Goal: Transaction & Acquisition: Purchase product/service

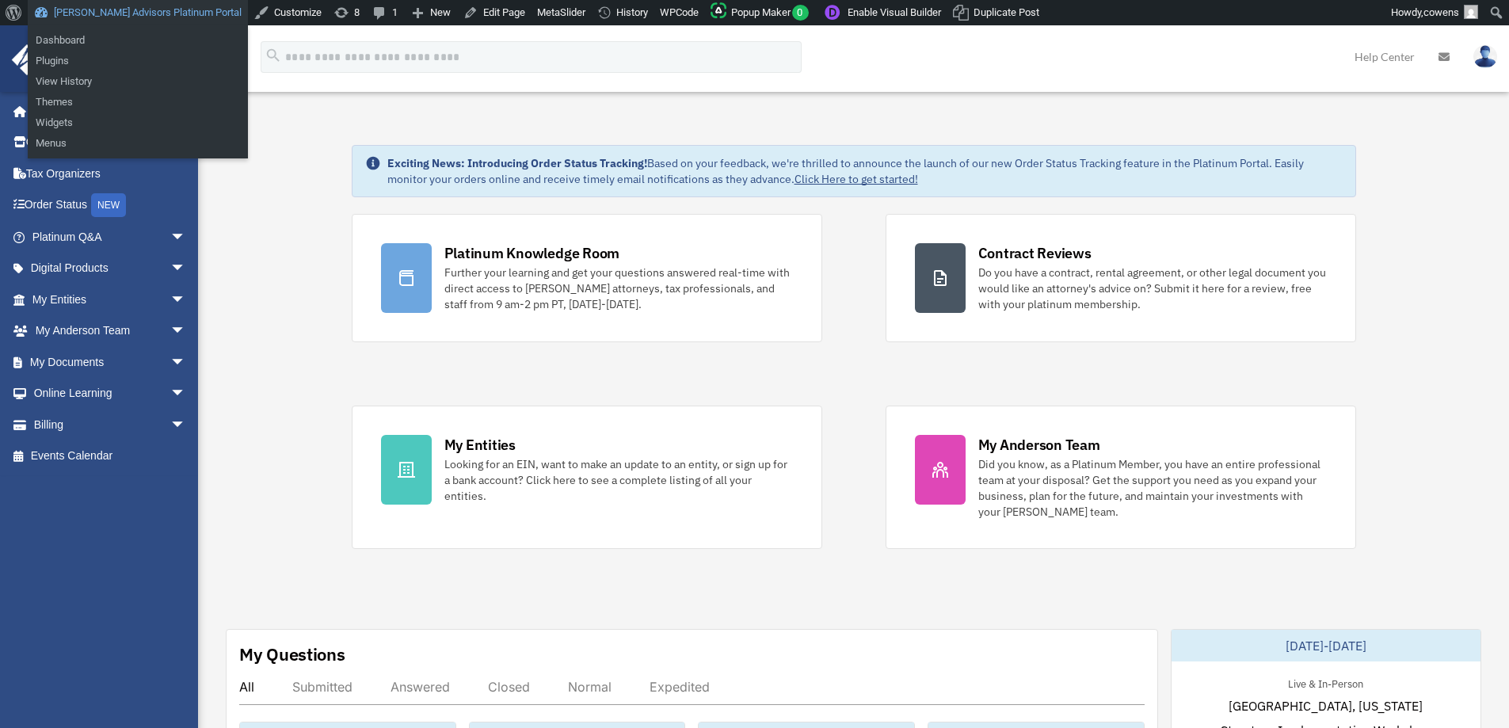
click at [165, 10] on link "[PERSON_NAME] Advisors Platinum Portal" at bounding box center [138, 12] width 220 height 25
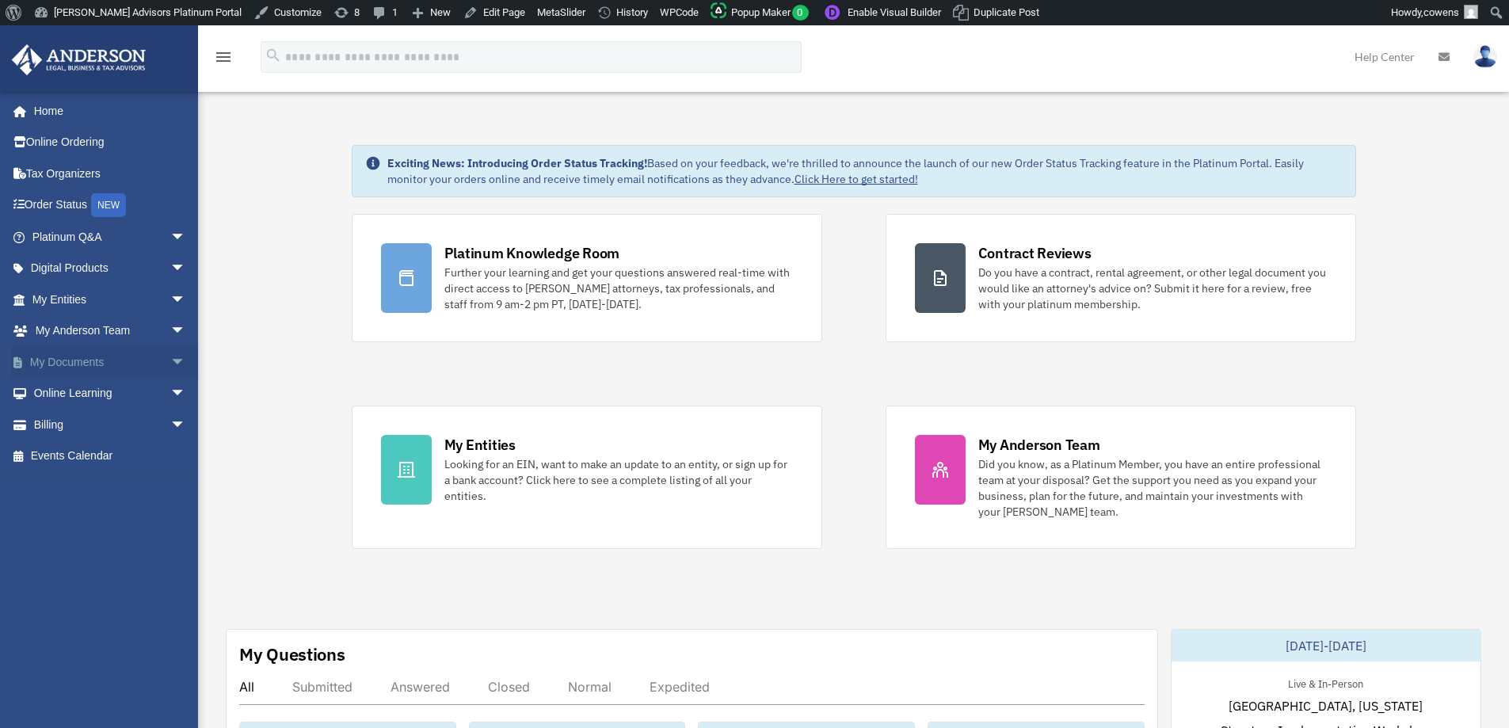
click at [171, 356] on span "arrow_drop_down" at bounding box center [186, 362] width 32 height 32
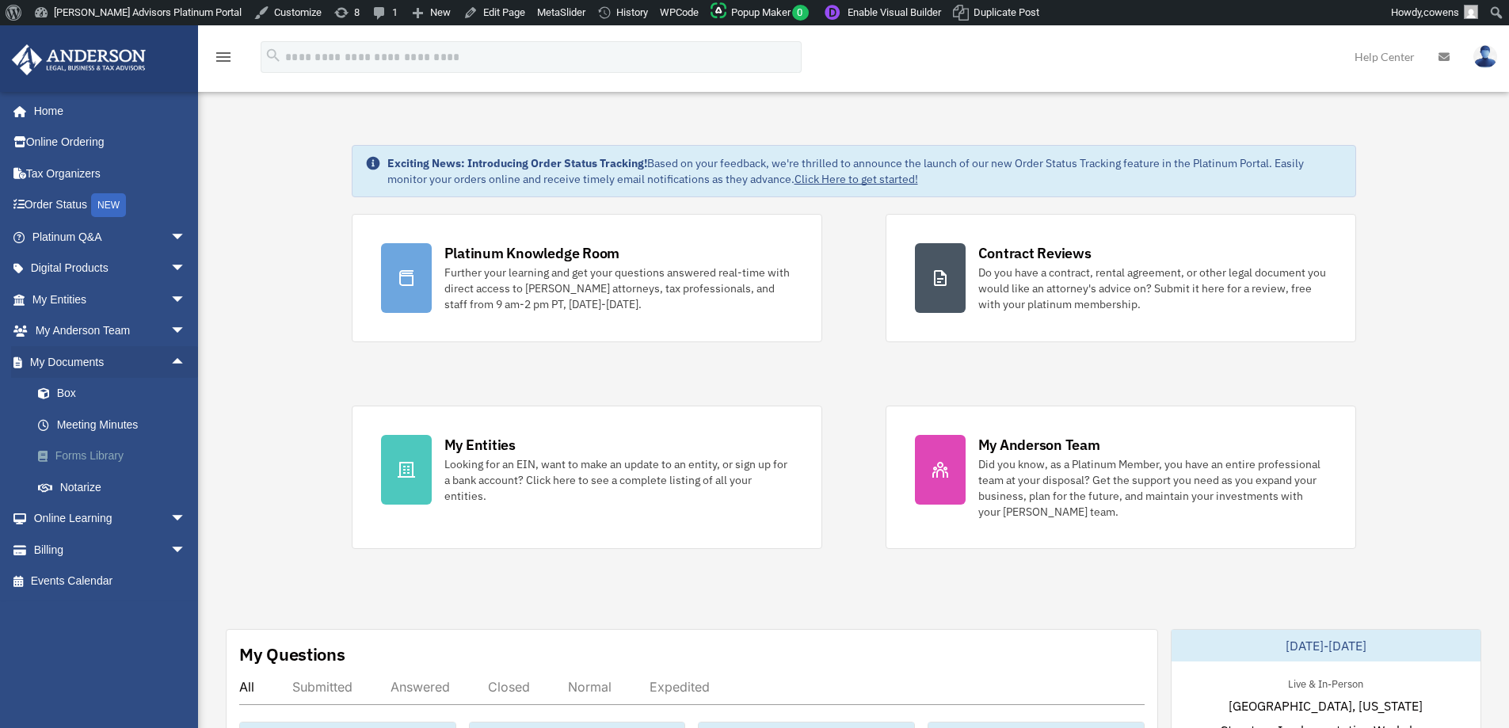
click at [82, 463] on link "Forms Library" at bounding box center [116, 456] width 188 height 32
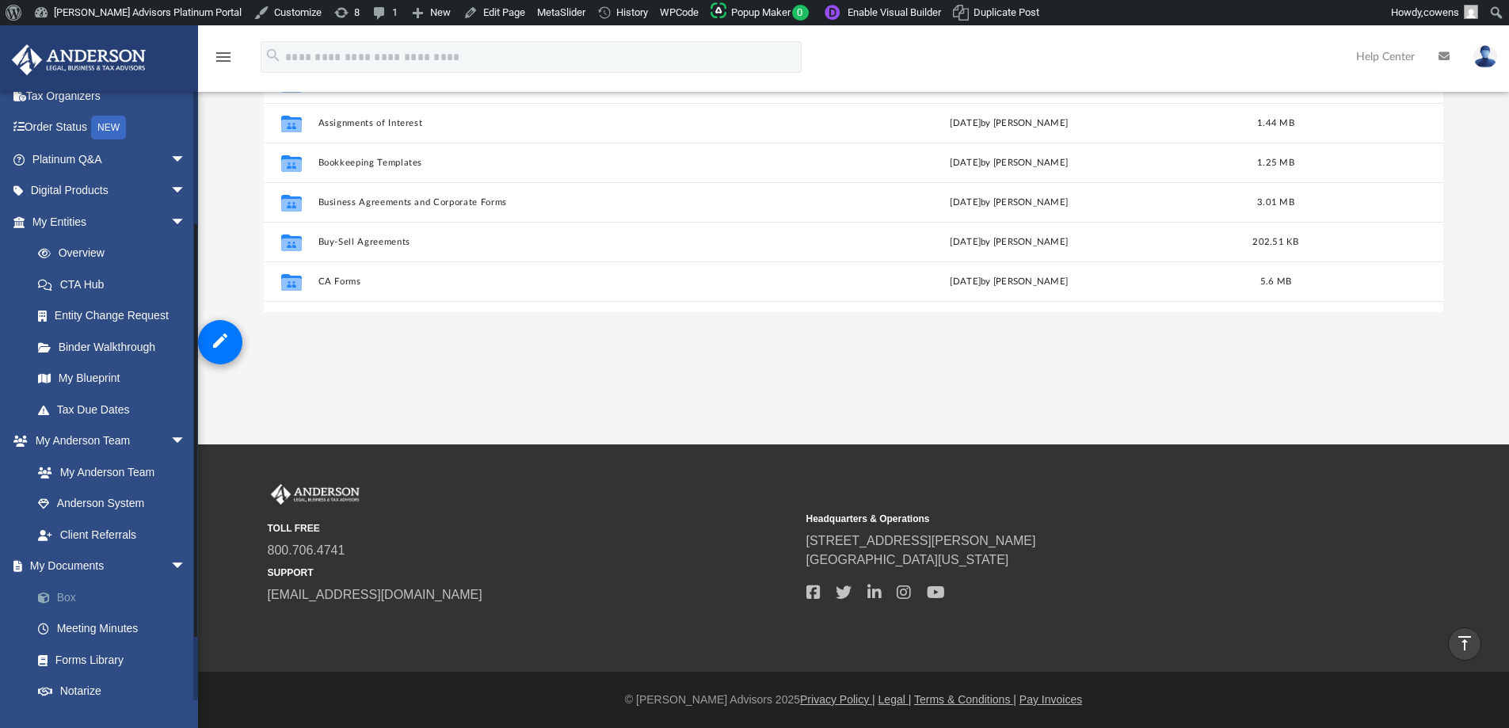
scroll to position [276, 0]
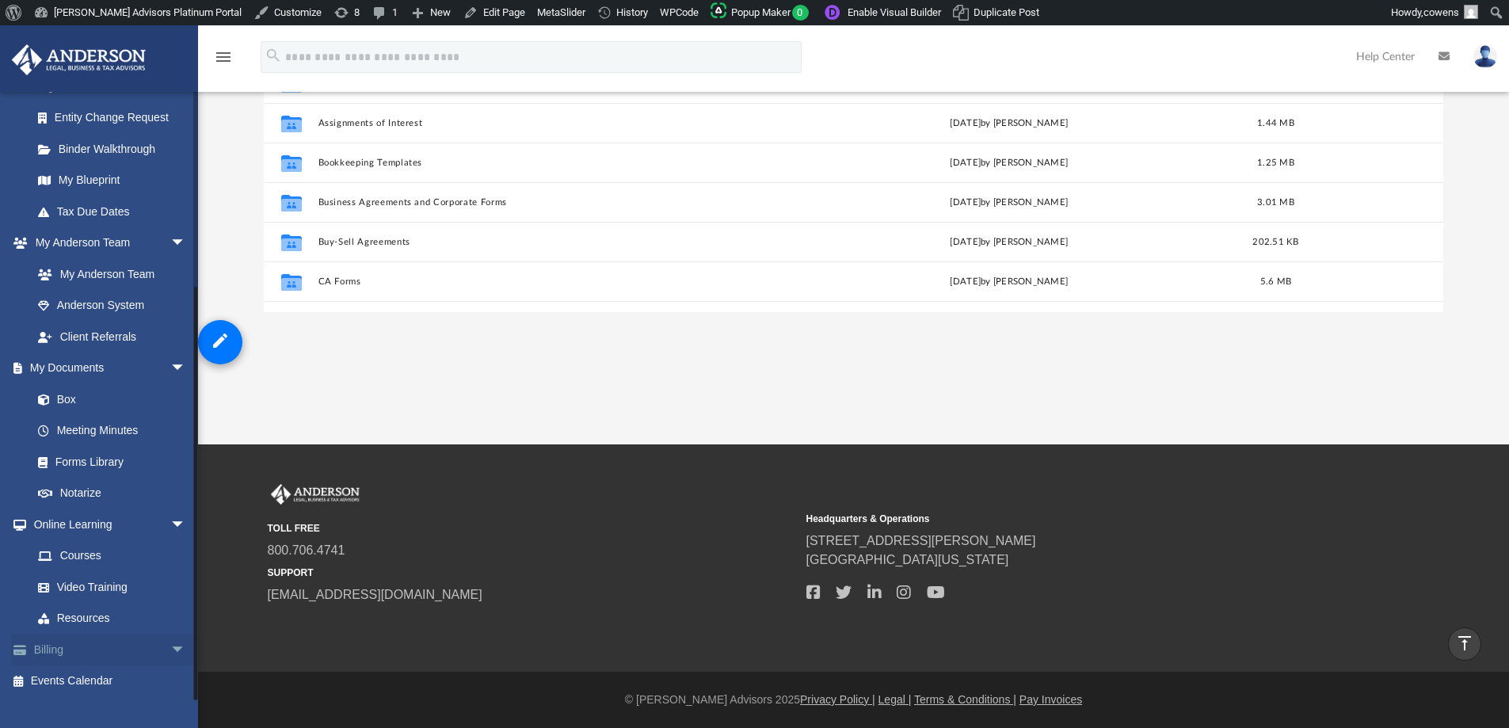
click at [170, 650] on span "arrow_drop_down" at bounding box center [186, 650] width 32 height 32
click at [83, 682] on link "$ Open Invoices" at bounding box center [116, 681] width 188 height 32
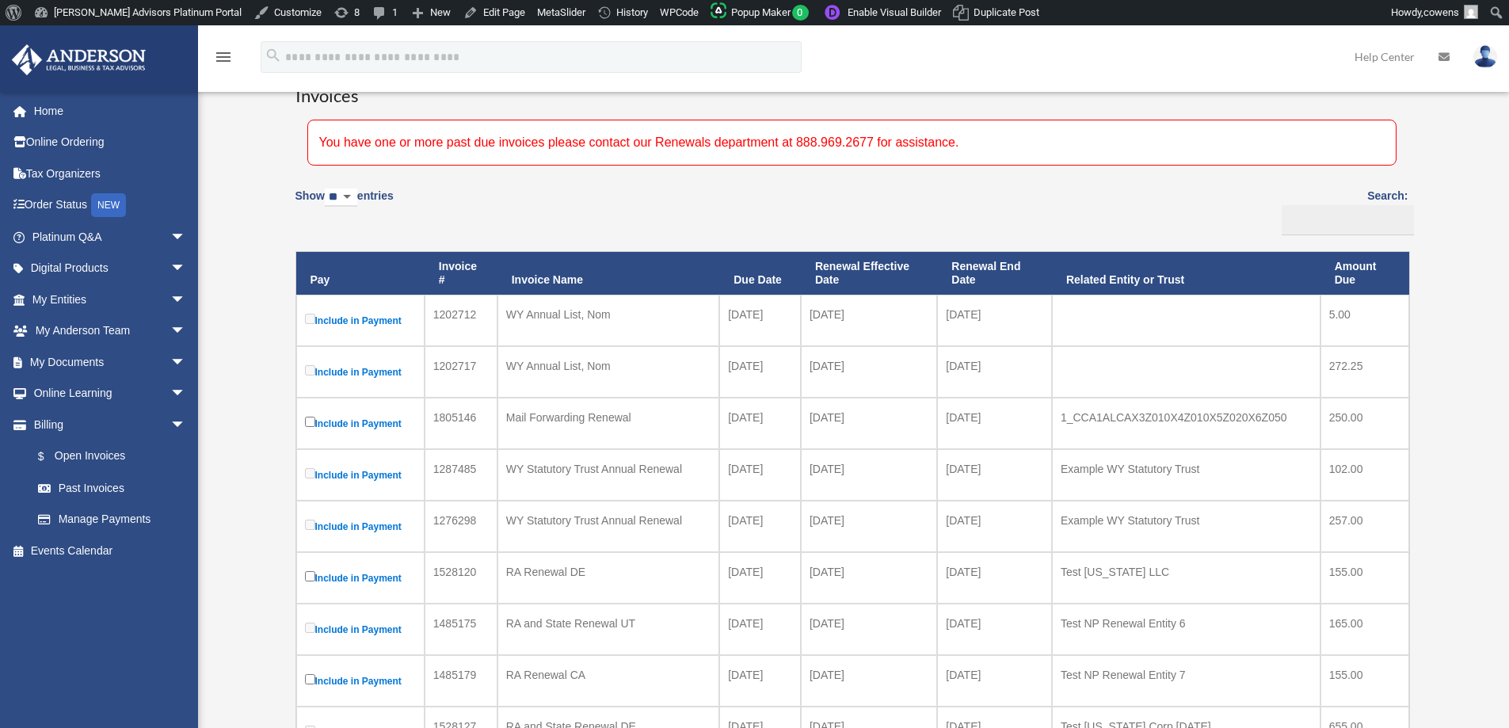
scroll to position [79, 0]
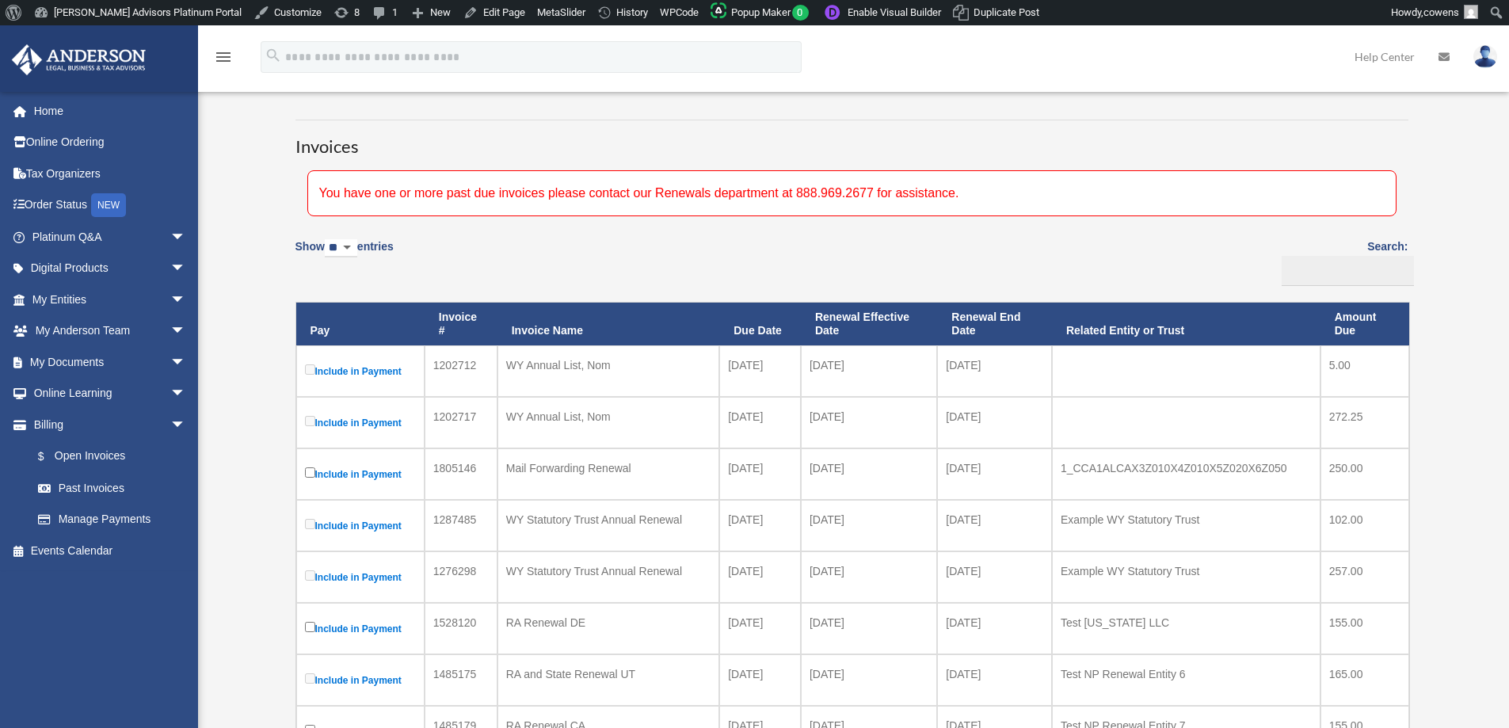
click at [375, 367] on label "Include in Payment" at bounding box center [360, 371] width 111 height 20
click at [381, 367] on label "Include in Payment" at bounding box center [360, 371] width 111 height 20
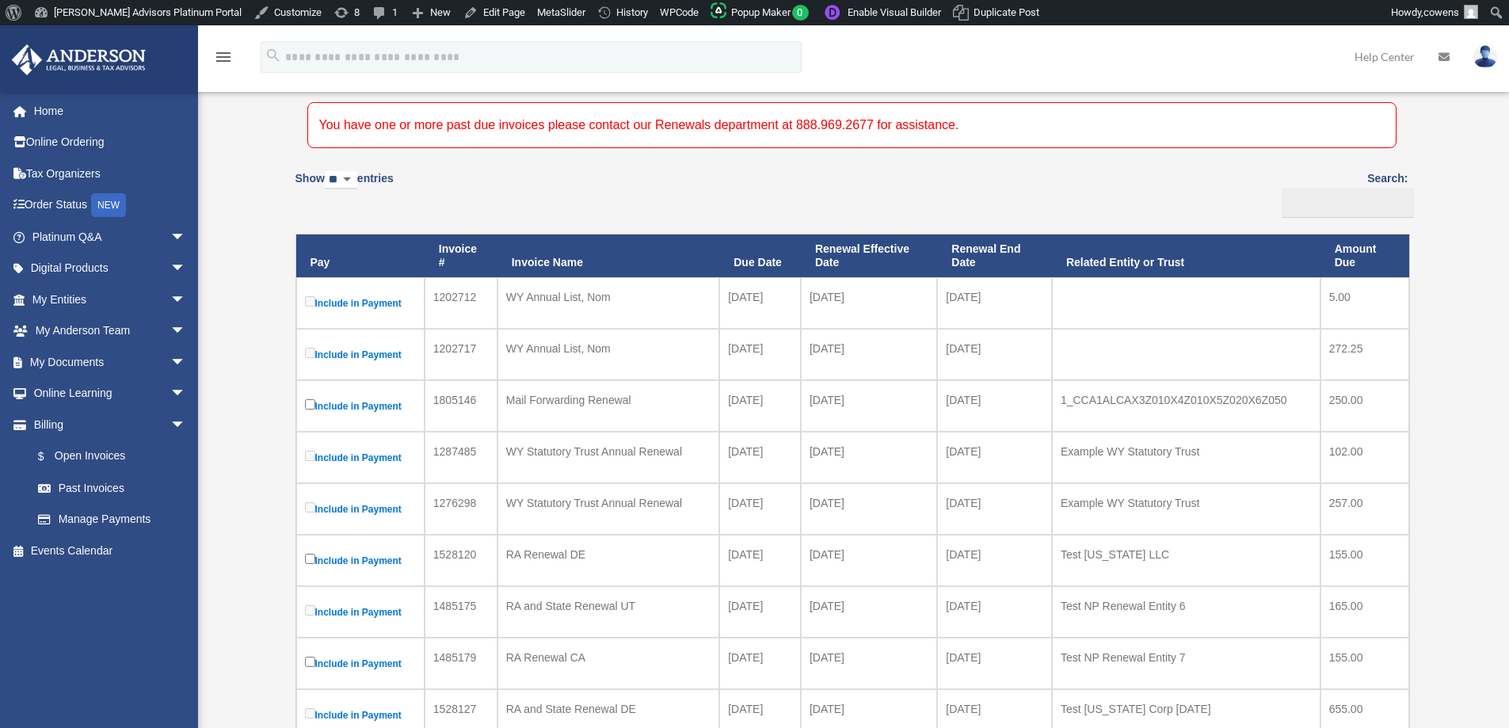
scroll to position [158, 0]
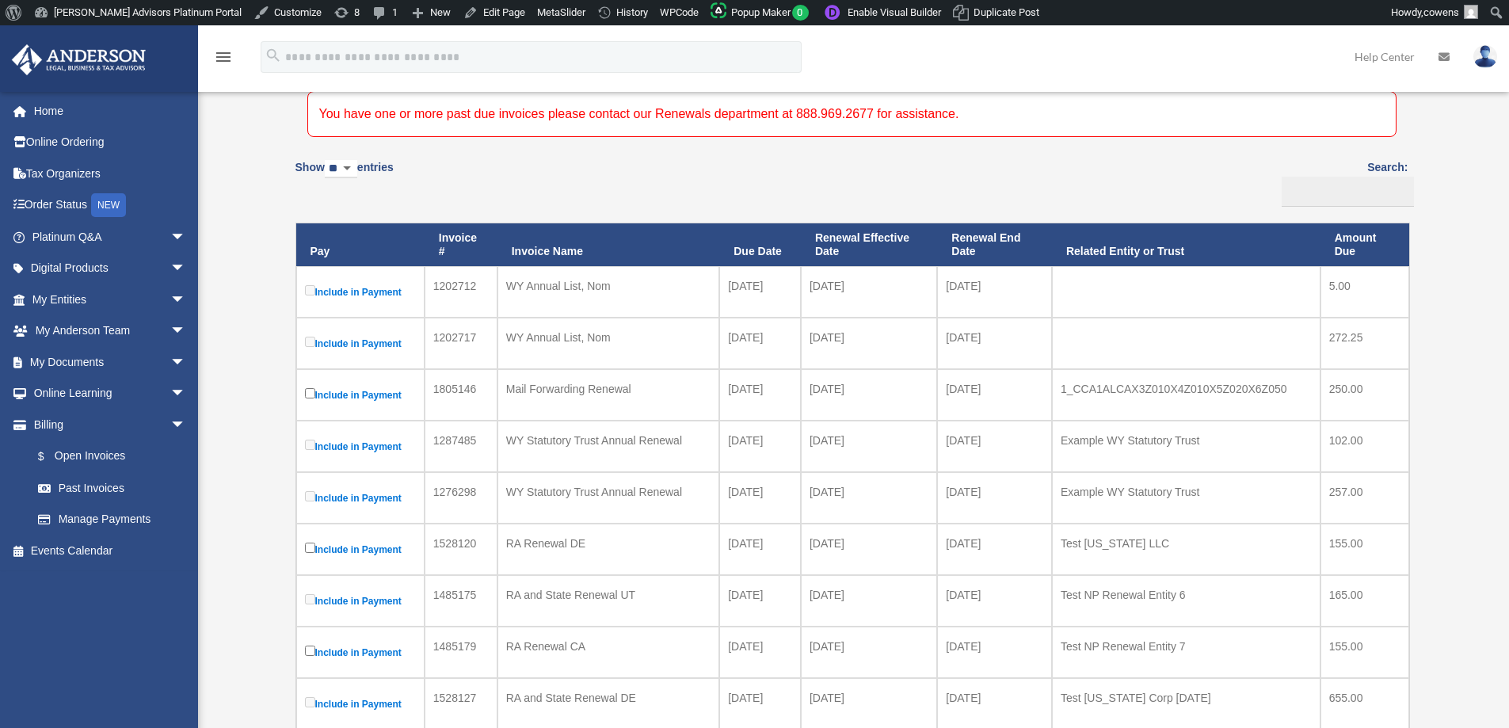
click at [345, 494] on label "Include in Payment" at bounding box center [360, 498] width 111 height 20
click at [354, 598] on label "Include in Payment" at bounding box center [360, 601] width 111 height 20
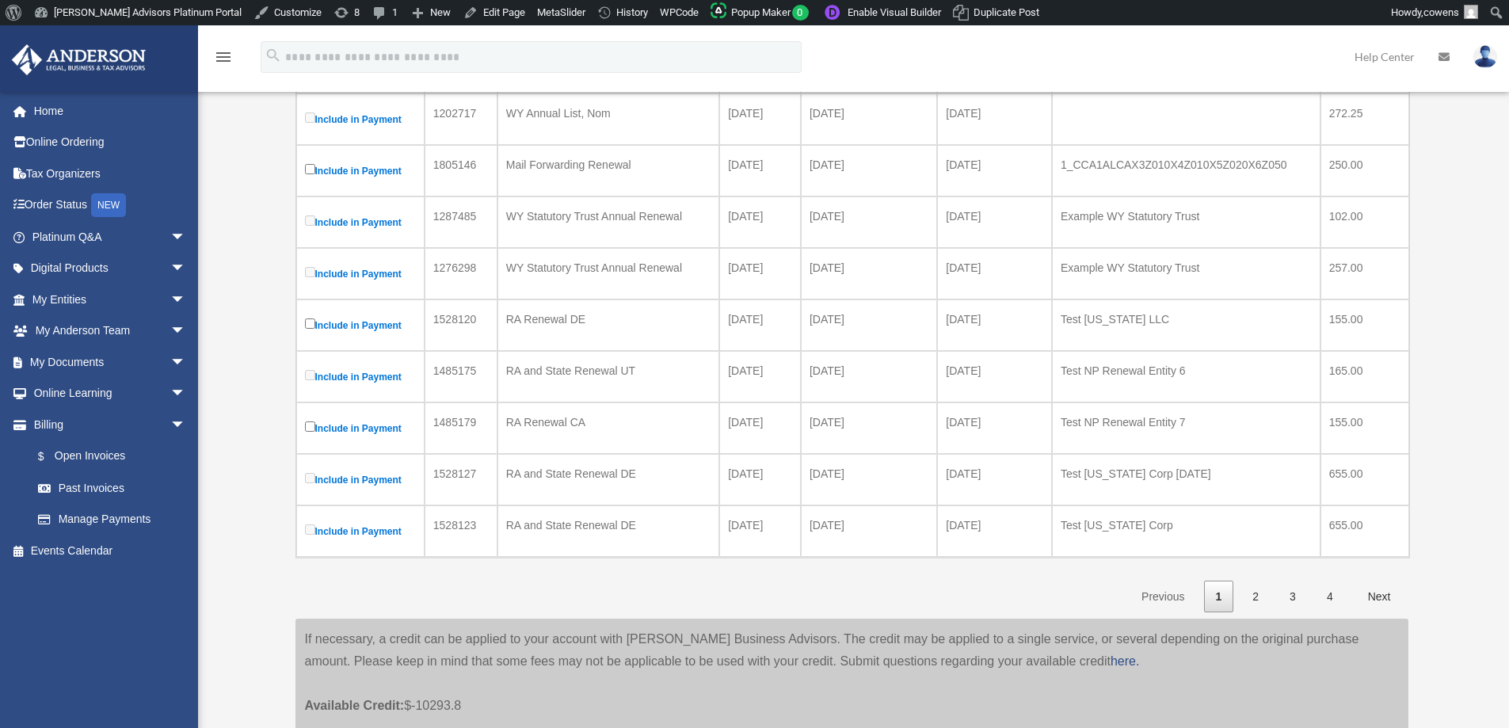
scroll to position [396, 0]
